Goal: Task Accomplishment & Management: Complete application form

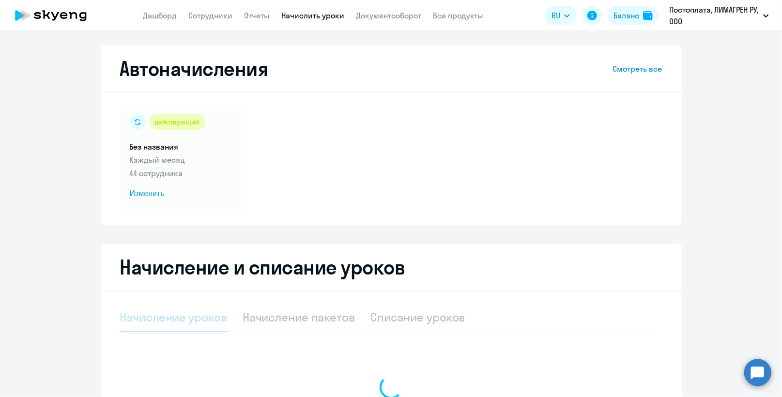
select select "10"
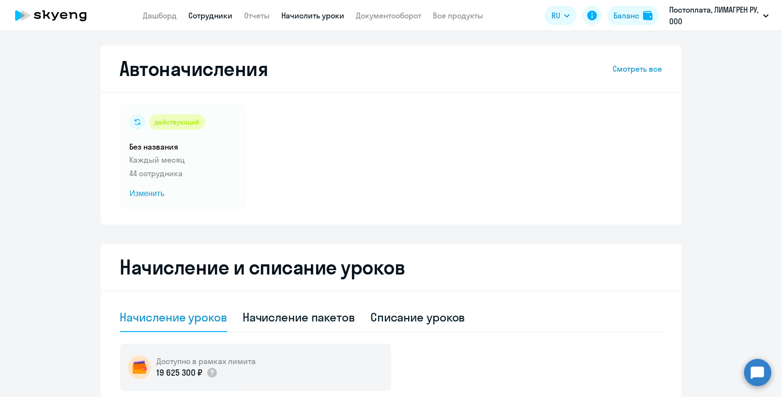
click at [204, 17] on link "Сотрудники" at bounding box center [211, 16] width 44 height 10
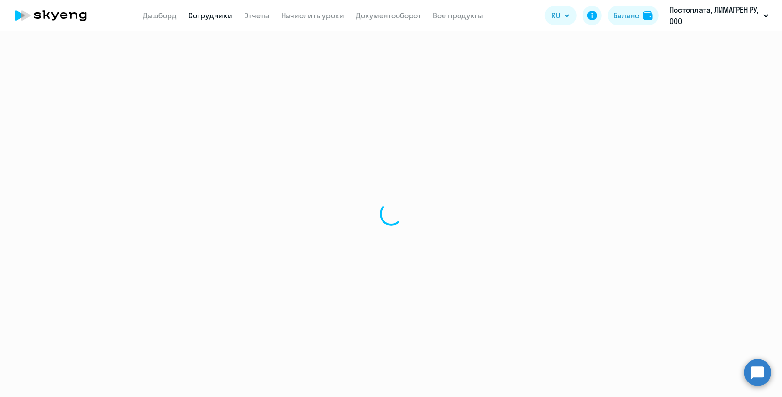
select select "30"
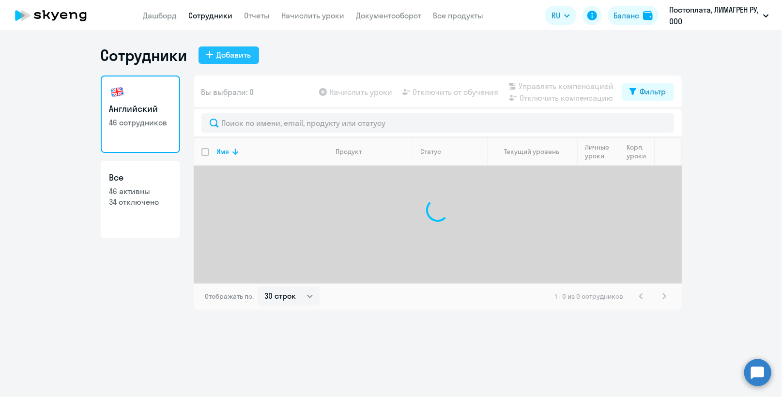
click at [229, 53] on div "Добавить" at bounding box center [234, 55] width 34 height 12
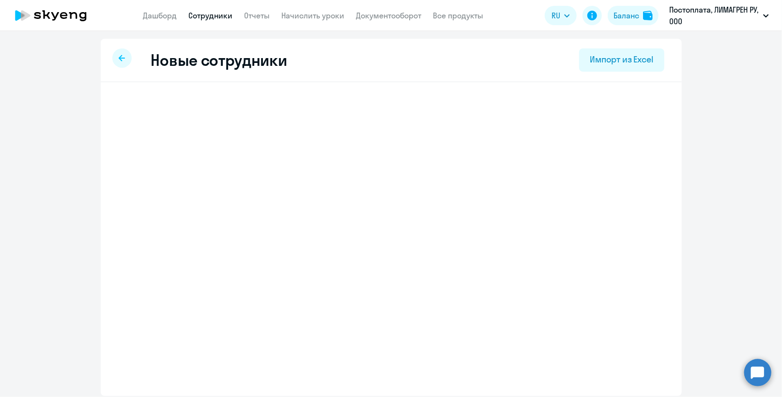
select select "english_adult_not_native_speaker"
select select "3"
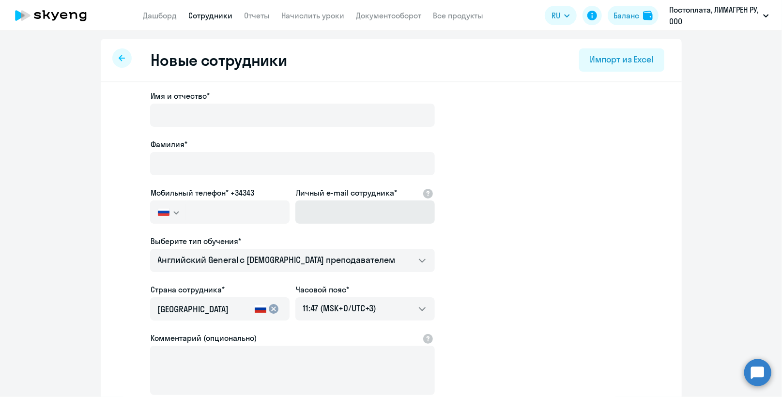
scroll to position [48, 0]
